Goal: Task Accomplishment & Management: Manage account settings

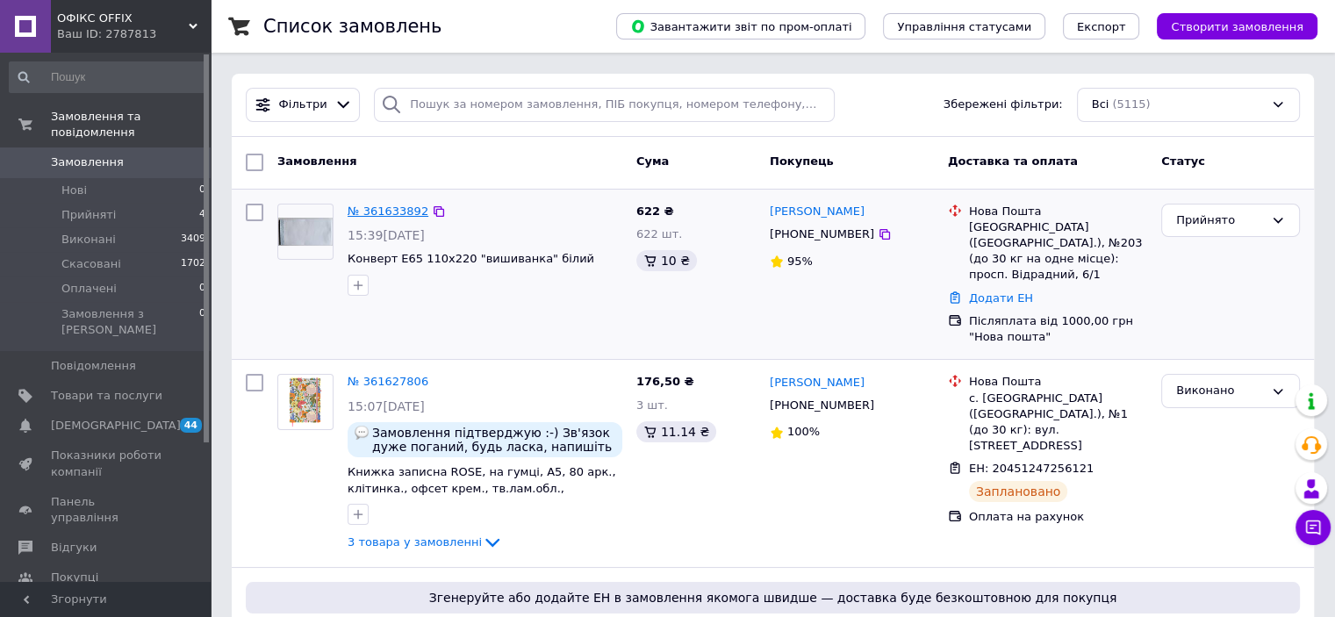
click at [369, 206] on link "№ 361633892" at bounding box center [387, 210] width 81 height 13
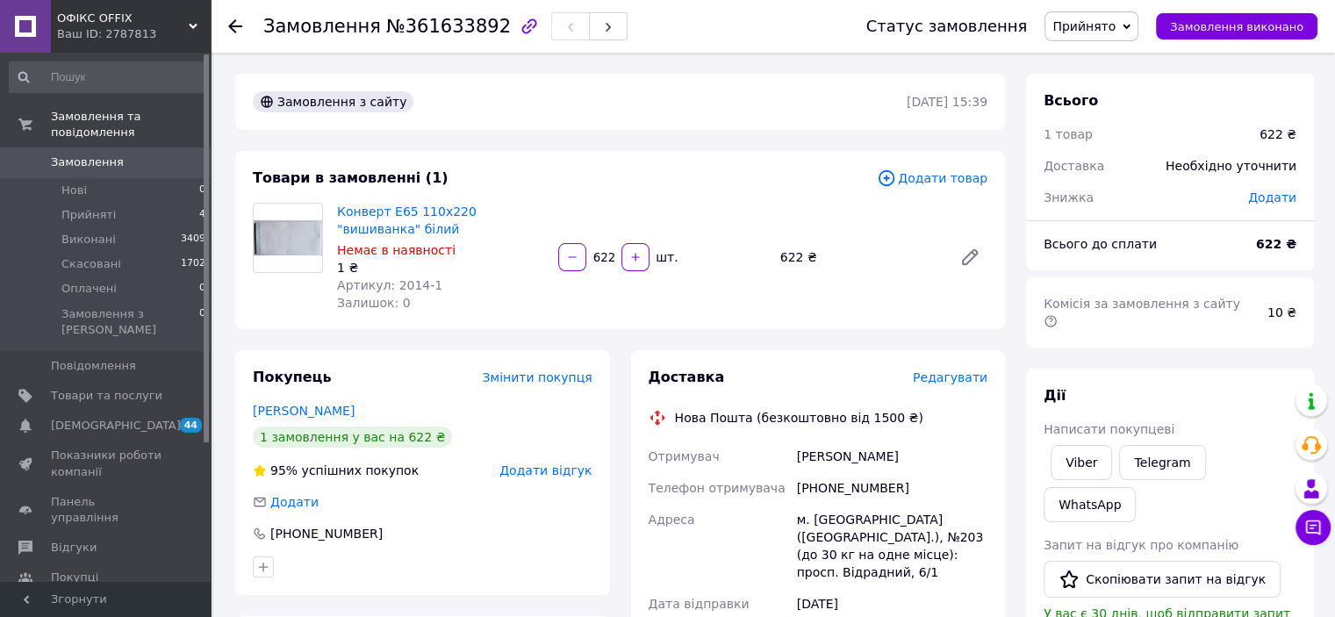
click at [1114, 21] on span "Прийнято" at bounding box center [1083, 26] width 63 height 14
click at [1120, 82] on li "Скасовано" at bounding box center [1091, 88] width 92 height 26
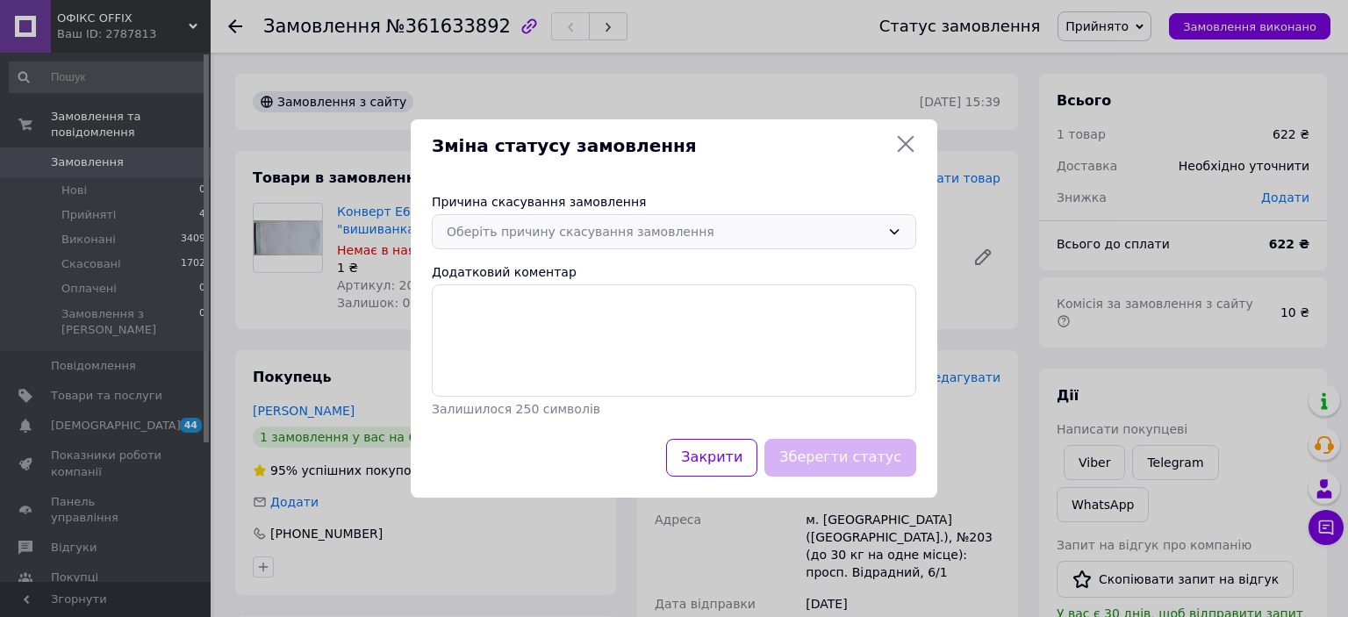
click at [641, 228] on div "Оберіть причину скасування замовлення" at bounding box center [663, 231] width 433 height 19
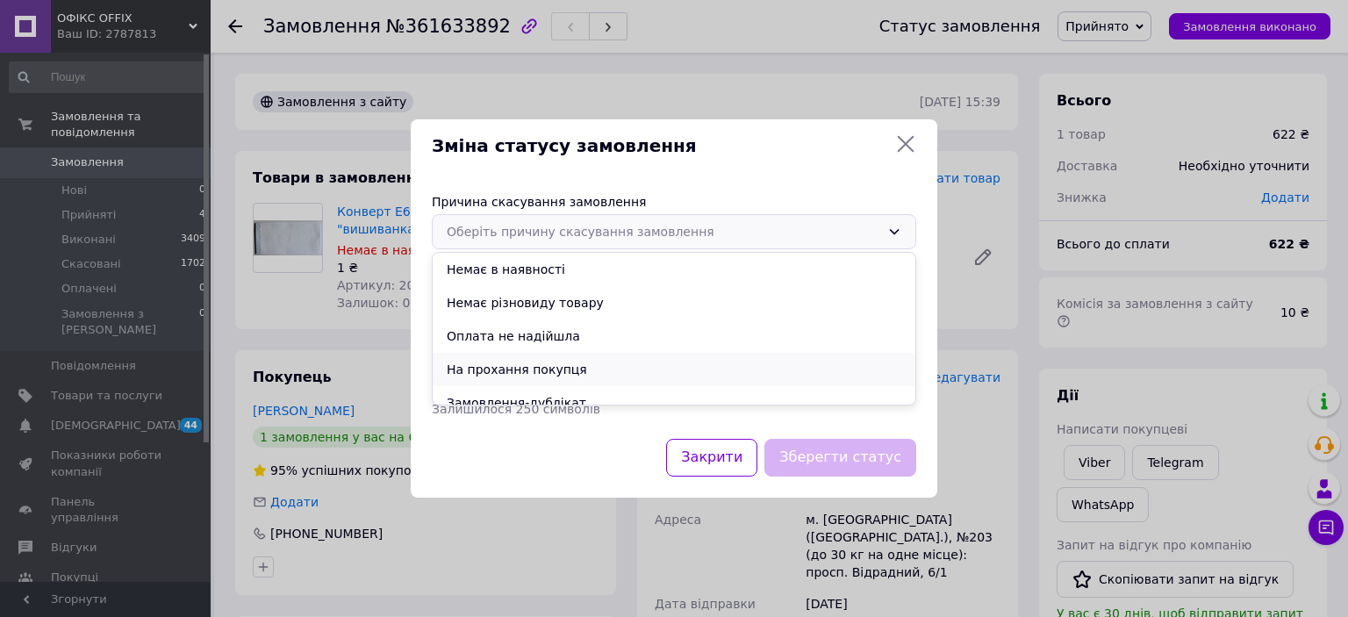
click at [571, 368] on li "На прохання покупця" at bounding box center [674, 369] width 483 height 33
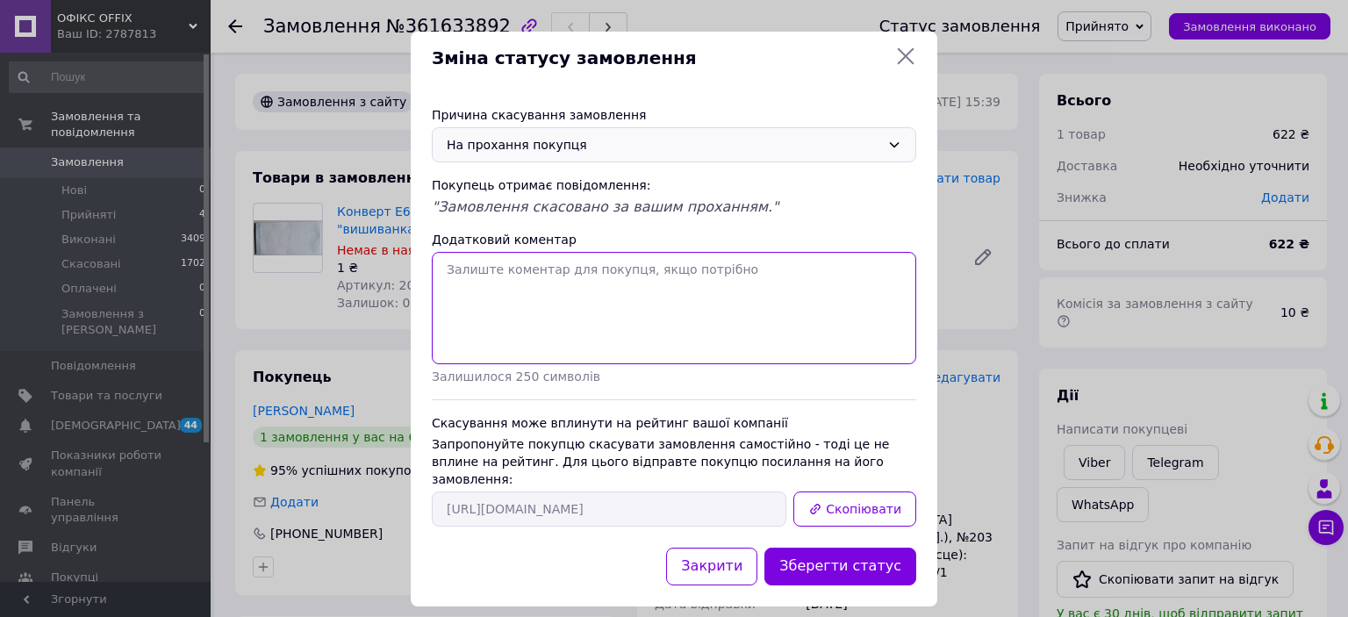
click at [534, 301] on textarea "Додатковий коментар" at bounding box center [674, 308] width 484 height 112
type textarea "Не підійшла форма оплати"
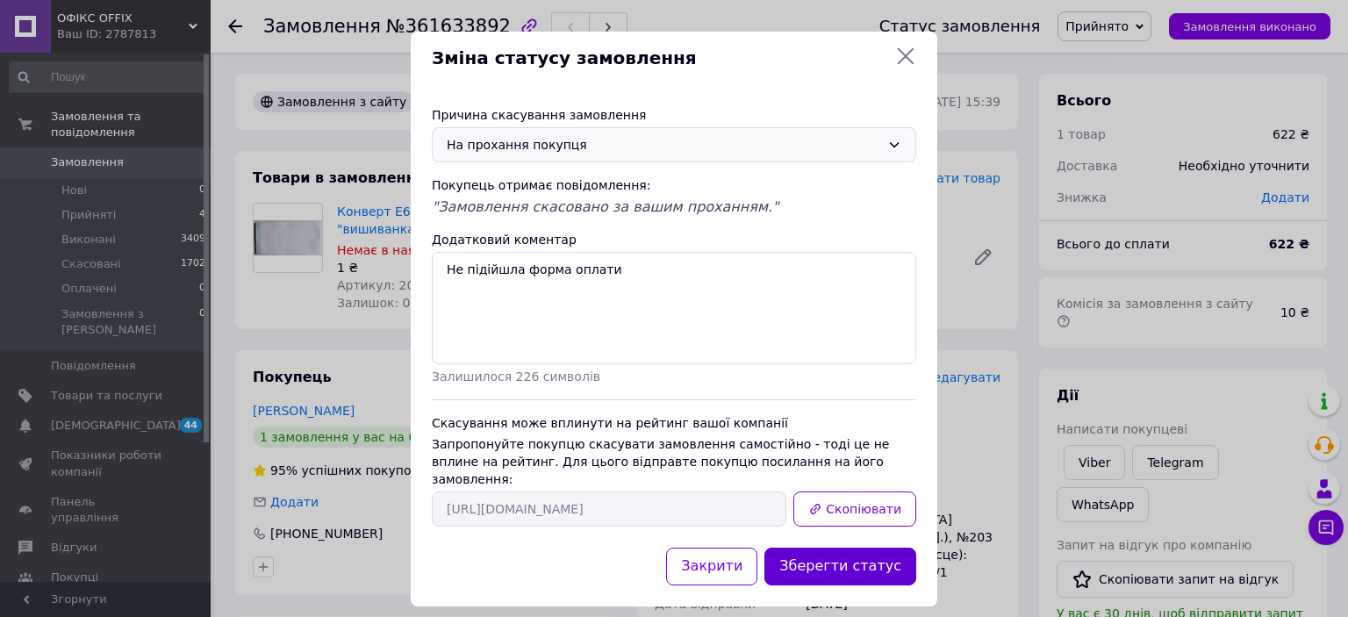
click at [828, 548] on button "Зберегти статус" at bounding box center [840, 567] width 152 height 38
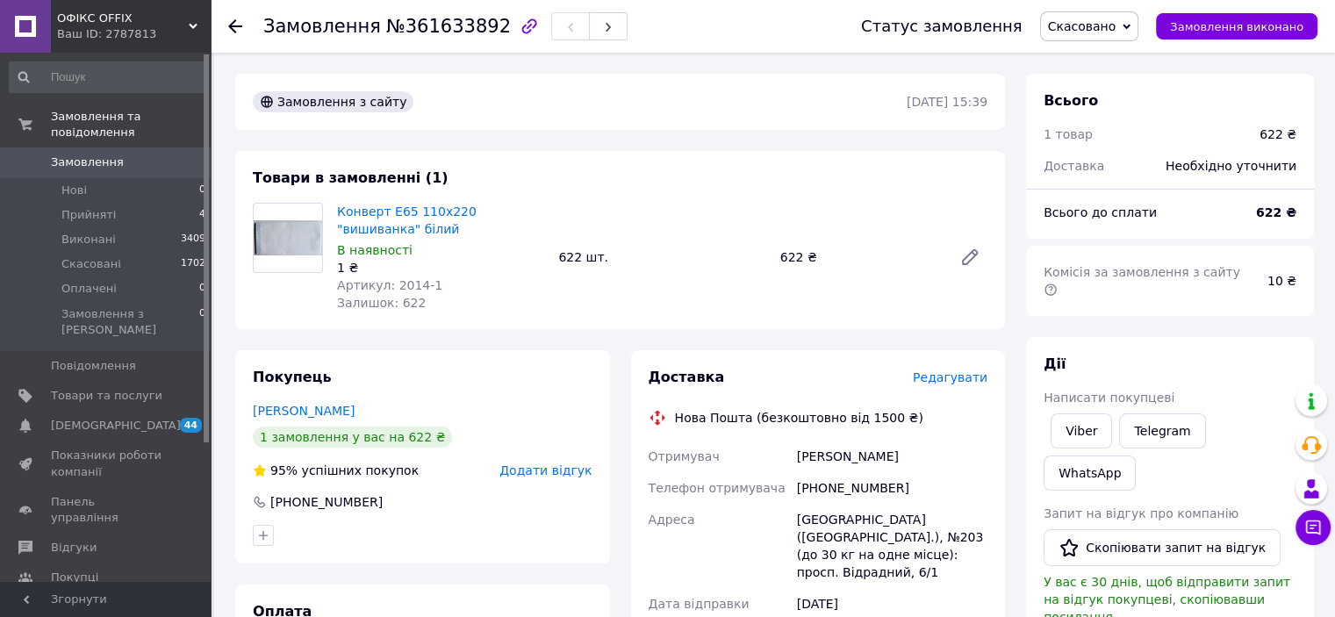
click at [239, 27] on icon at bounding box center [235, 26] width 14 height 14
